Goal: Information Seeking & Learning: Compare options

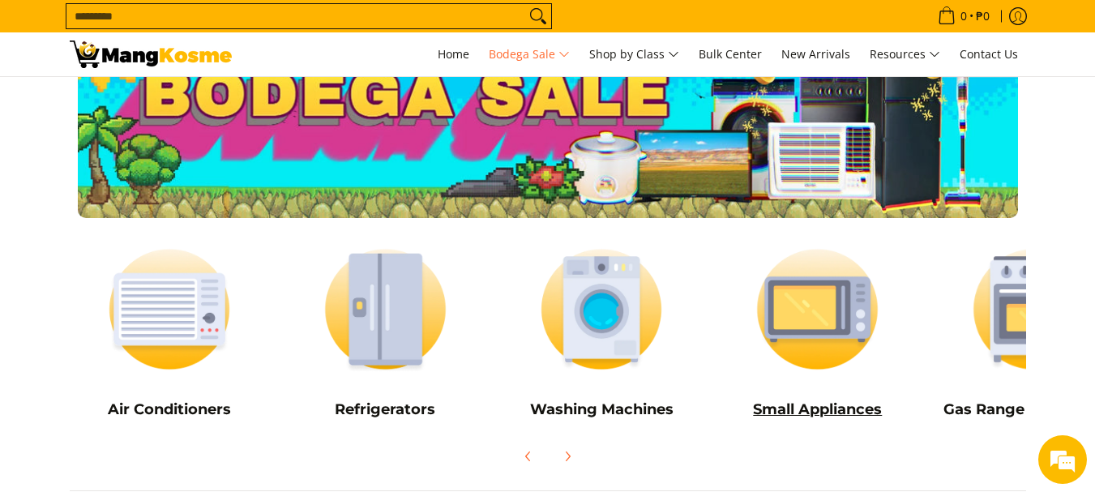
scroll to position [81, 0]
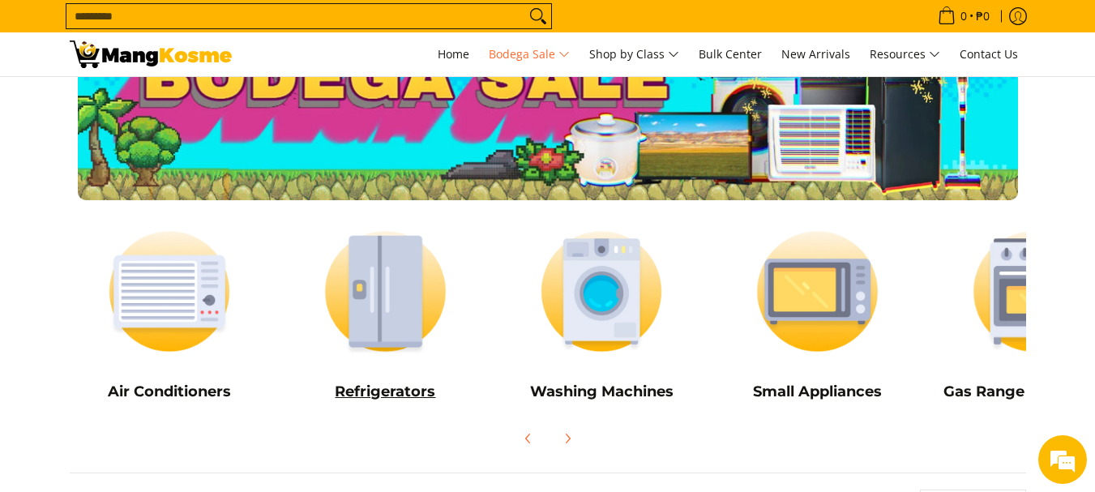
click at [391, 293] on img at bounding box center [385, 291] width 200 height 150
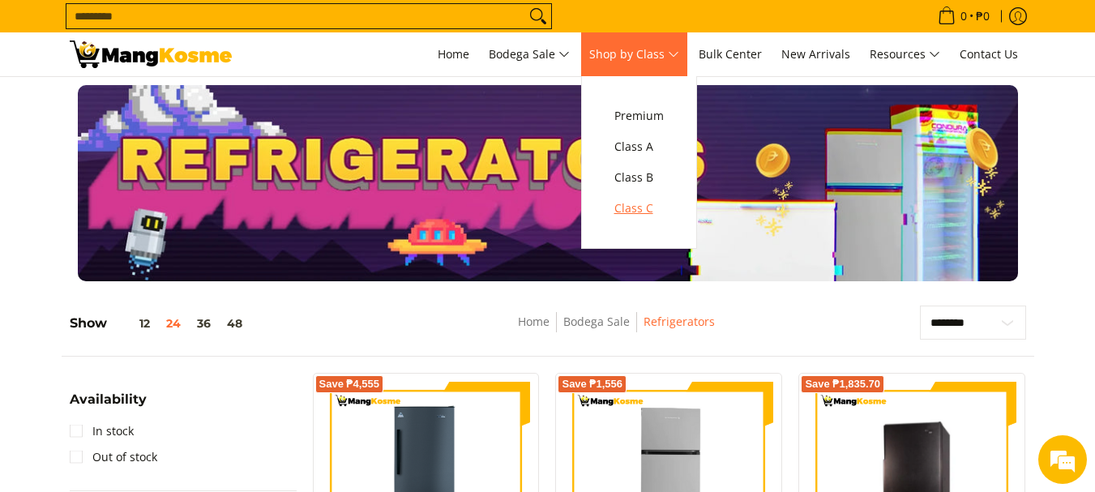
click at [646, 206] on span "Class C" at bounding box center [638, 209] width 49 height 20
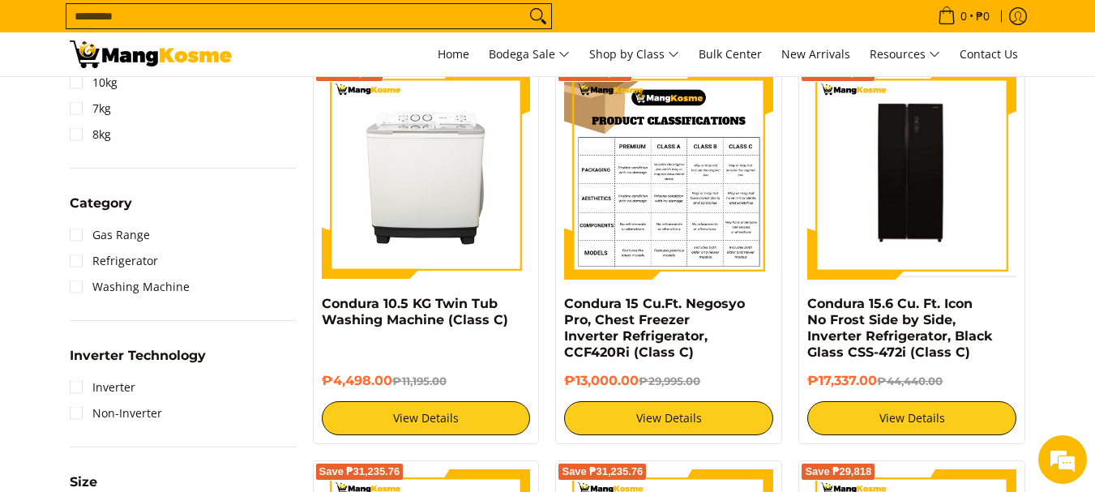
scroll to position [810, 0]
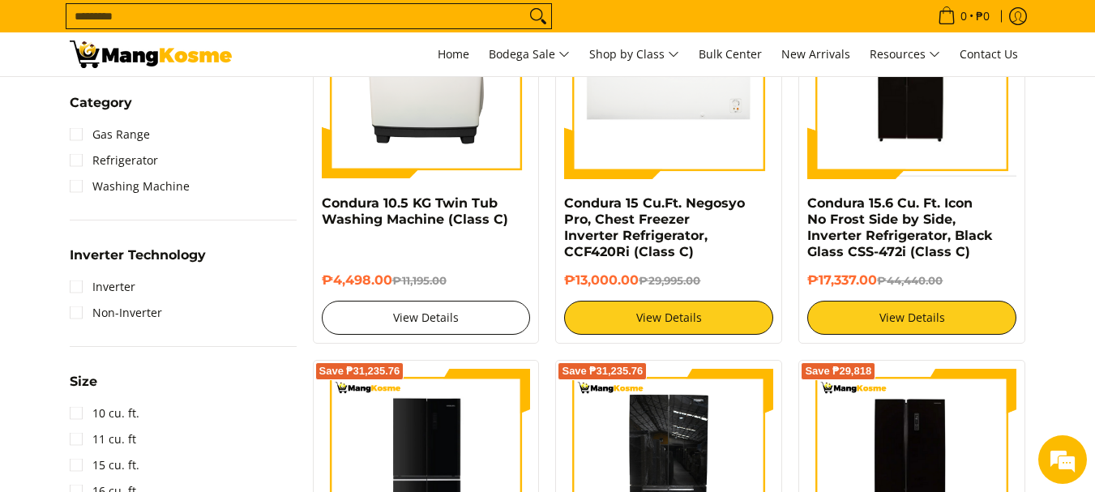
click at [454, 322] on link "View Details" at bounding box center [426, 318] width 209 height 34
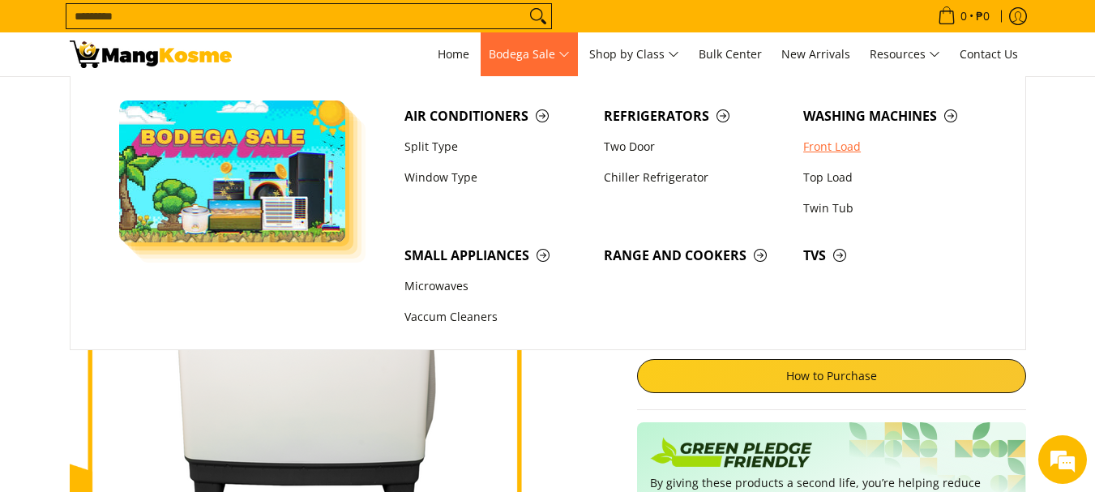
click at [818, 147] on link "Front Load" at bounding box center [894, 146] width 199 height 31
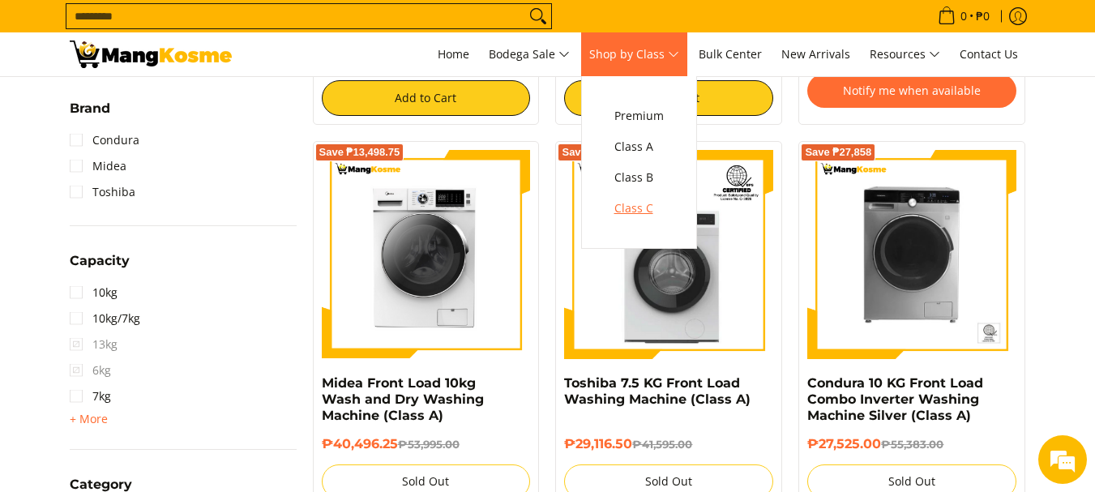
click at [656, 203] on span "Class C" at bounding box center [638, 209] width 49 height 20
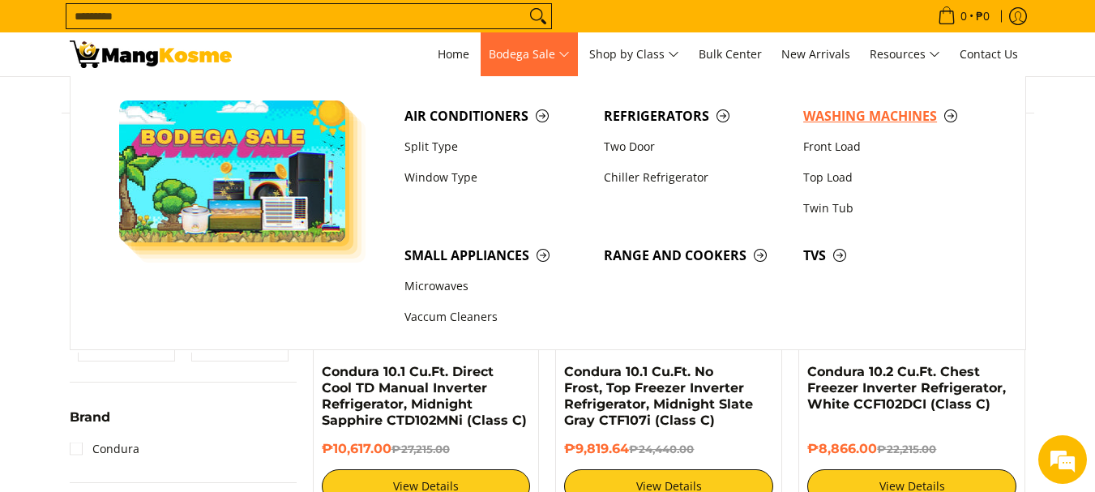
click at [812, 120] on span "Washing Machines" at bounding box center [894, 116] width 183 height 20
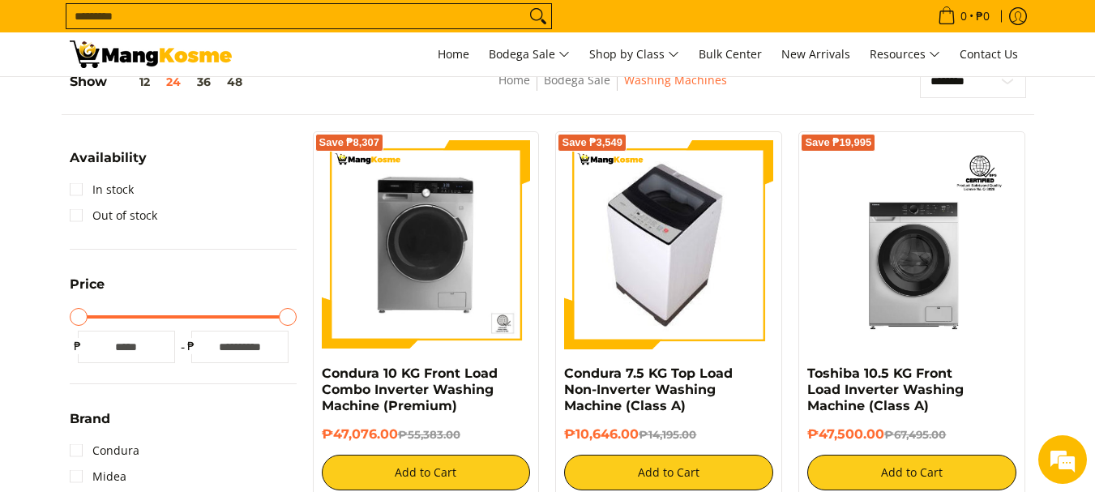
scroll to position [243, 0]
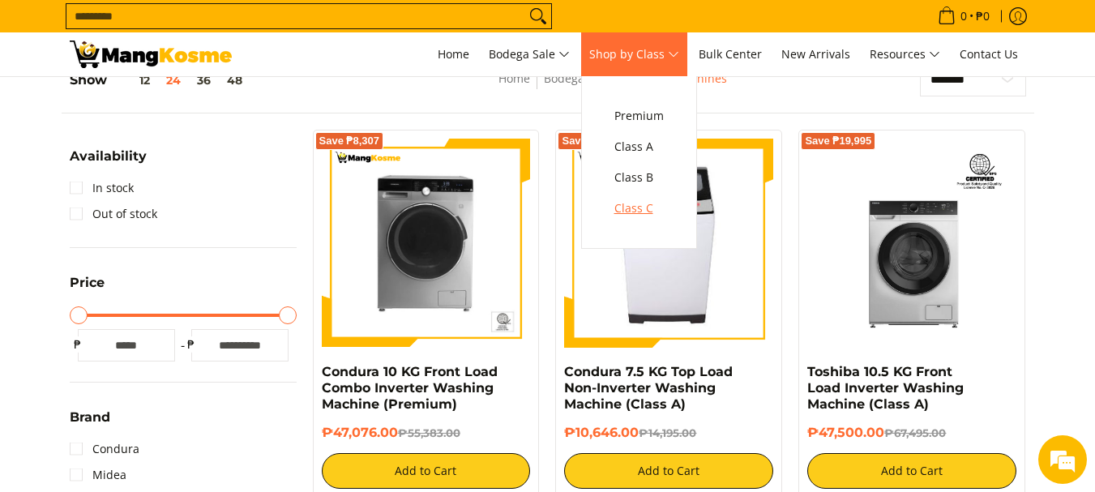
click at [635, 212] on span "Class C" at bounding box center [638, 209] width 49 height 20
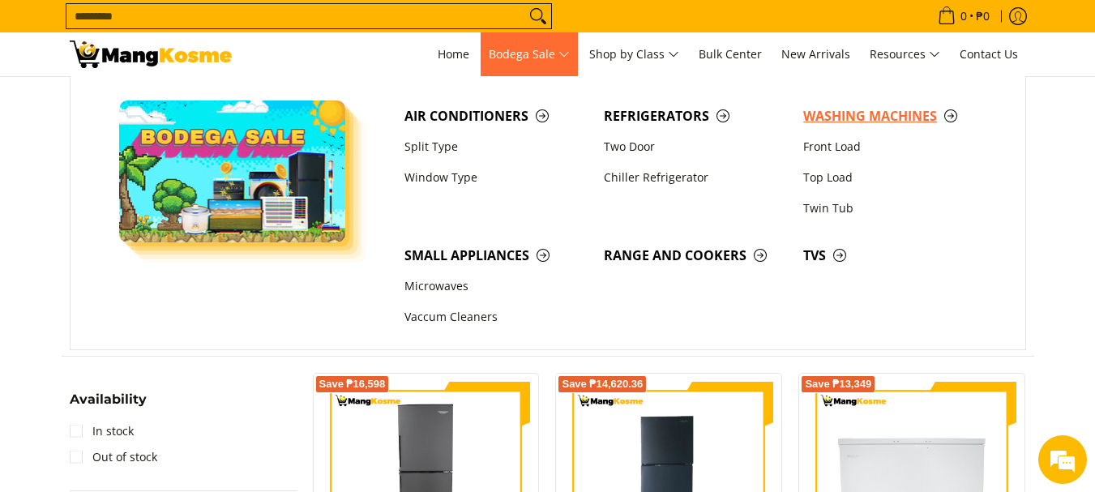
click at [815, 114] on span "Washing Machines" at bounding box center [894, 116] width 183 height 20
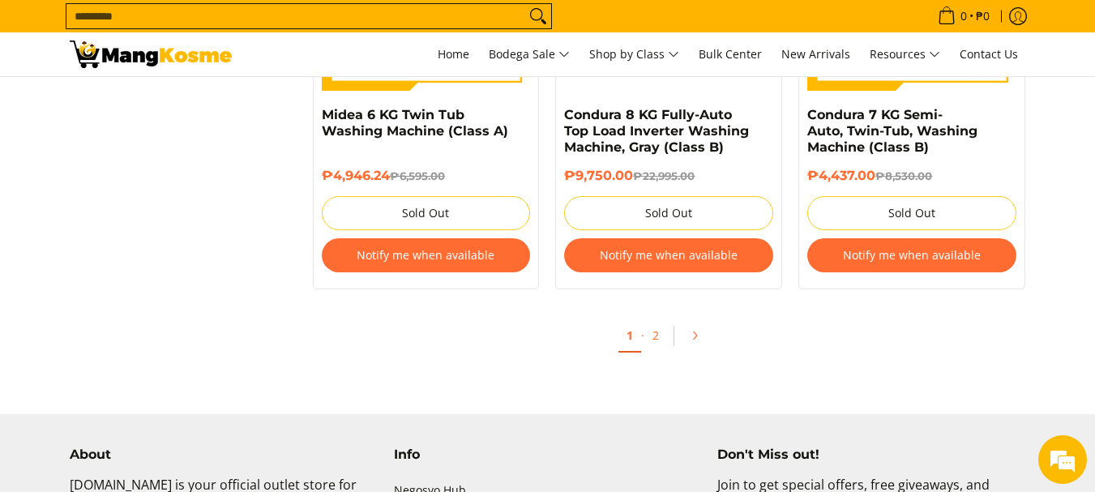
scroll to position [3485, 0]
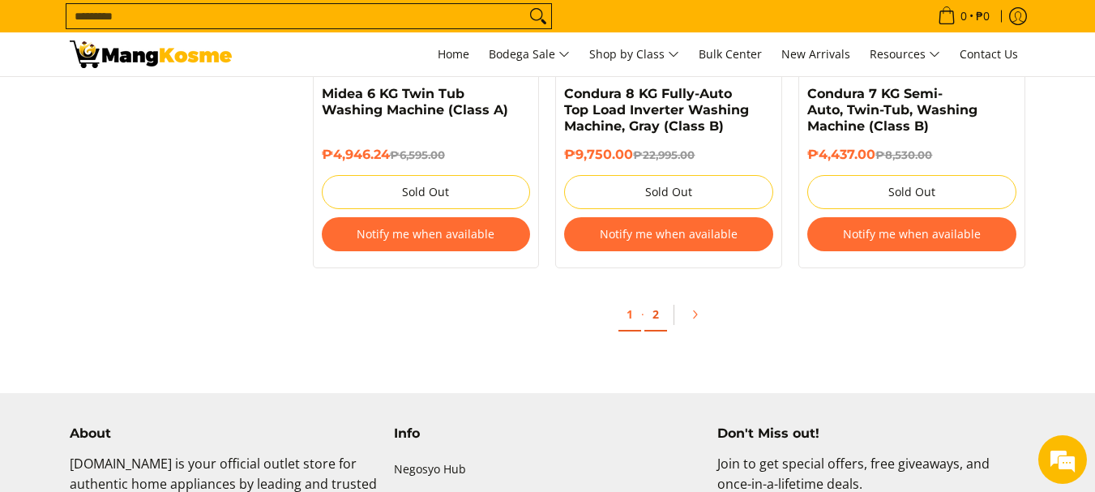
click at [655, 312] on link "2" at bounding box center [655, 314] width 23 height 33
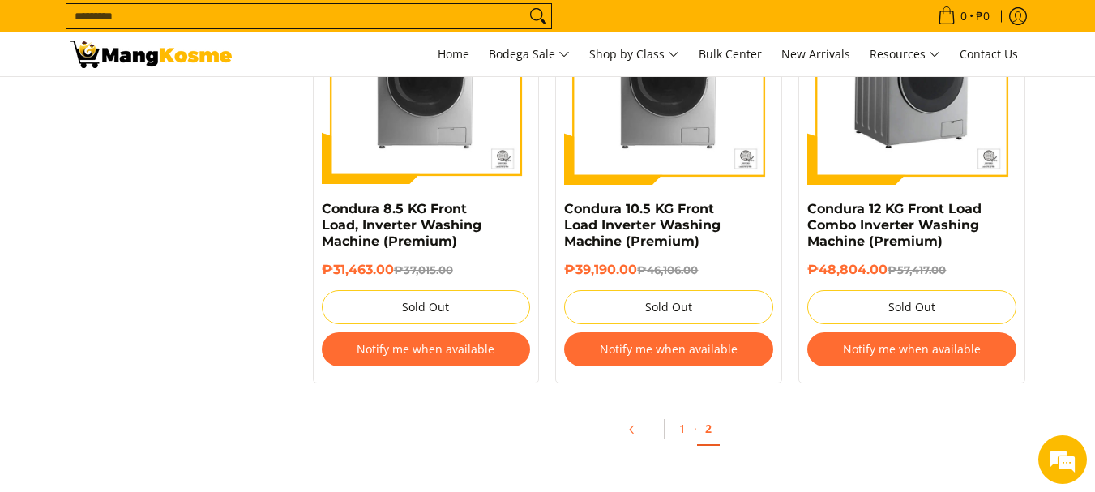
scroll to position [1783, 0]
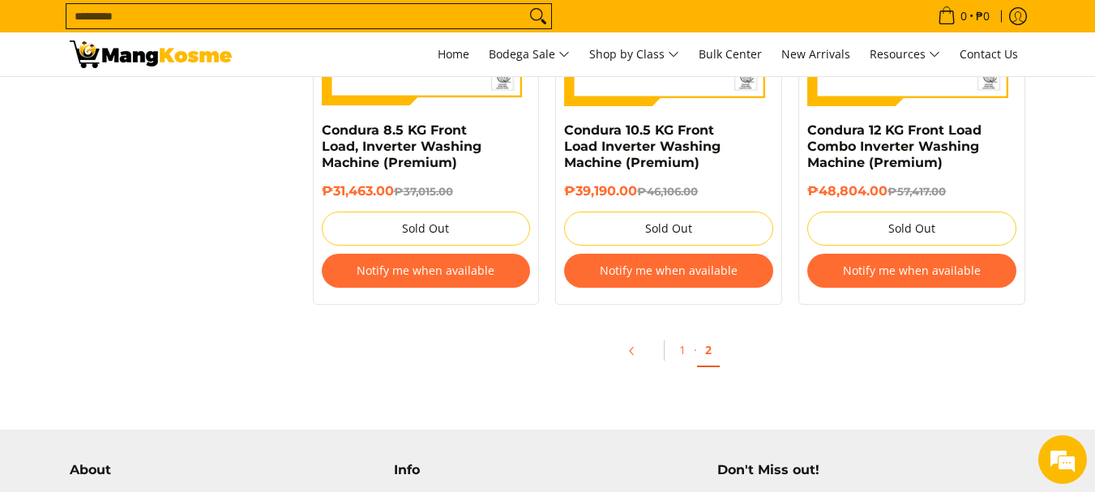
drag, startPoint x: 660, startPoint y: 24, endPoint x: 963, endPoint y: 289, distance: 402.1
click at [963, 289] on div "₱48,804.00 ₱57,417.00 Sold Out Notify me when available" at bounding box center [911, 239] width 209 height 113
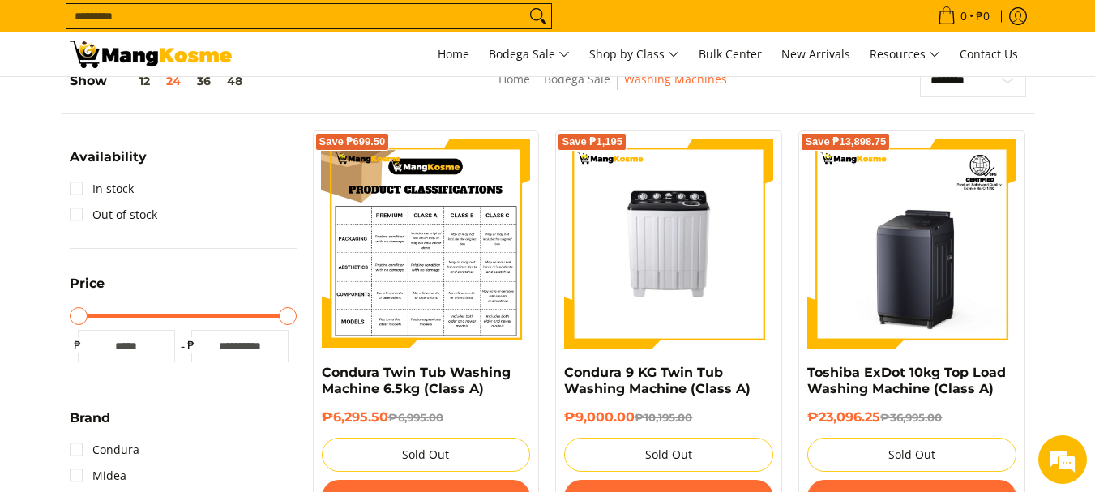
scroll to position [243, 0]
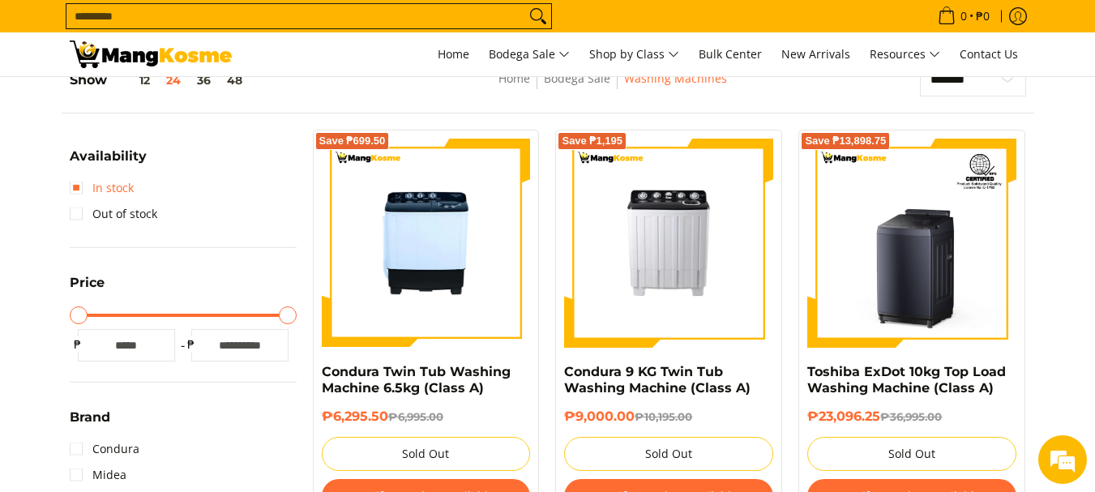
click at [77, 184] on link "In stock" at bounding box center [102, 188] width 64 height 26
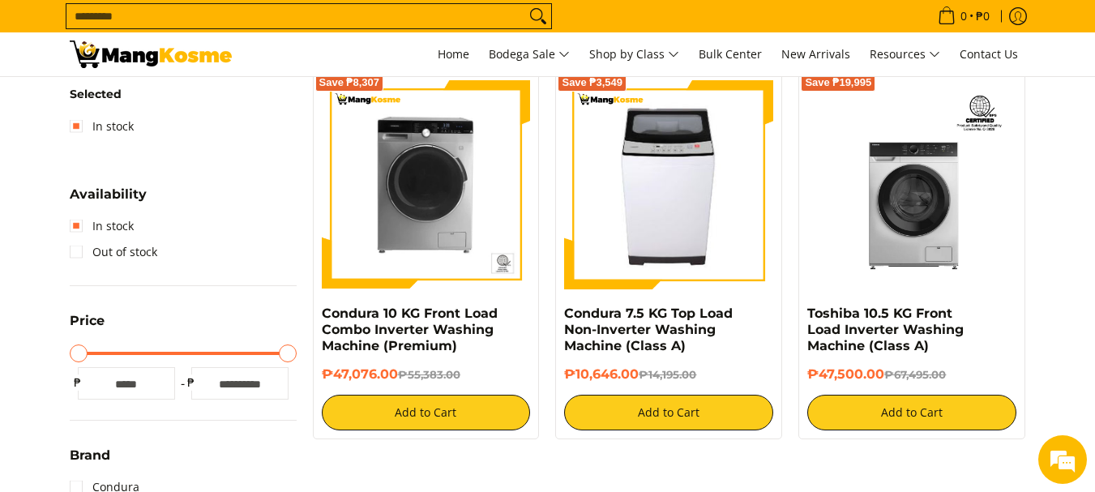
scroll to position [391, 0]
